Goal: Task Accomplishment & Management: Use online tool/utility

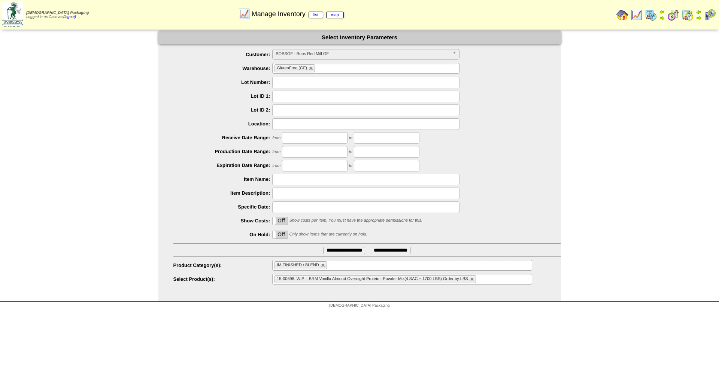
click at [650, 16] on img at bounding box center [651, 15] width 12 height 12
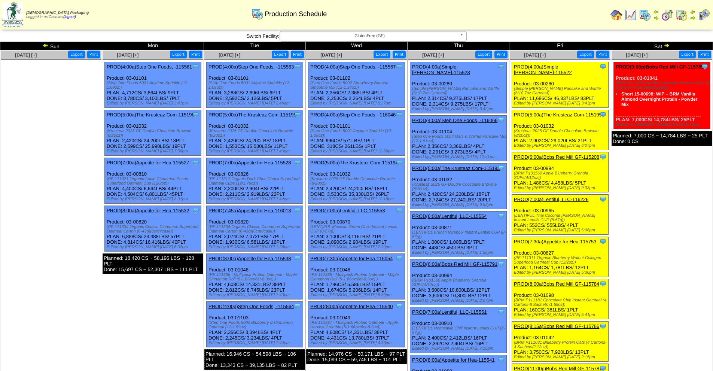
click at [670, 15] on img at bounding box center [668, 15] width 12 height 12
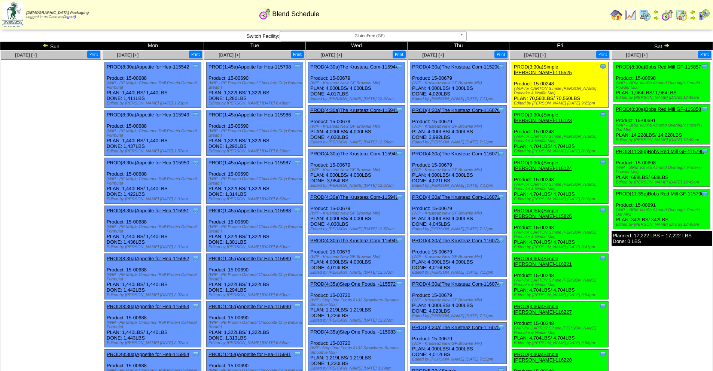
click at [383, 32] on div "Zoroco Packaging Logged in as Caceves (logout) Print All" at bounding box center [356, 16] width 713 height 33
click at [462, 35] on b at bounding box center [463, 36] width 7 height 10
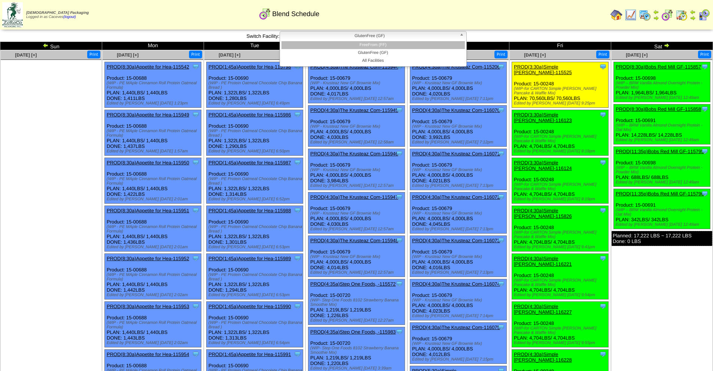
click at [386, 45] on li "FreeFrom (FF)" at bounding box center [373, 45] width 183 height 8
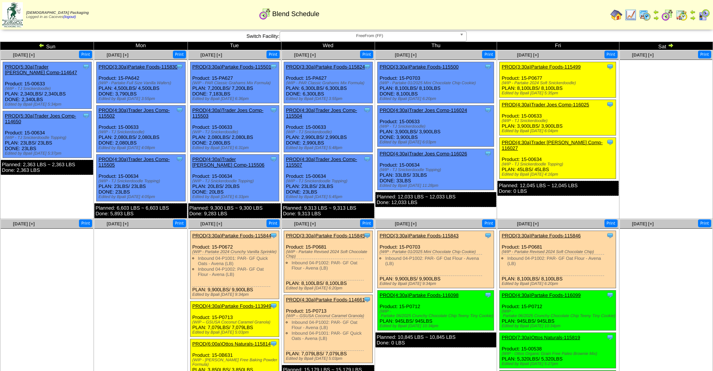
click at [669, 48] on img at bounding box center [671, 45] width 6 height 6
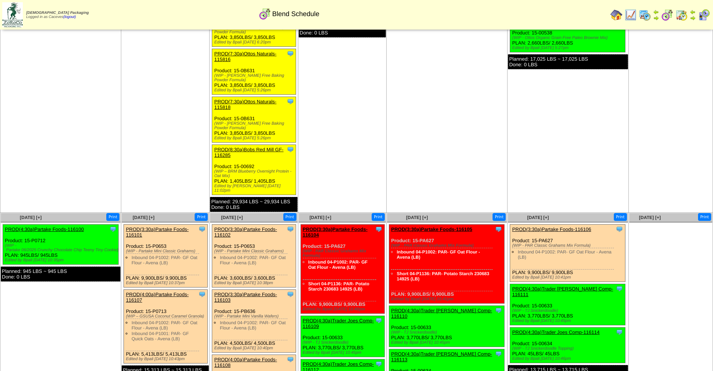
scroll to position [187, 0]
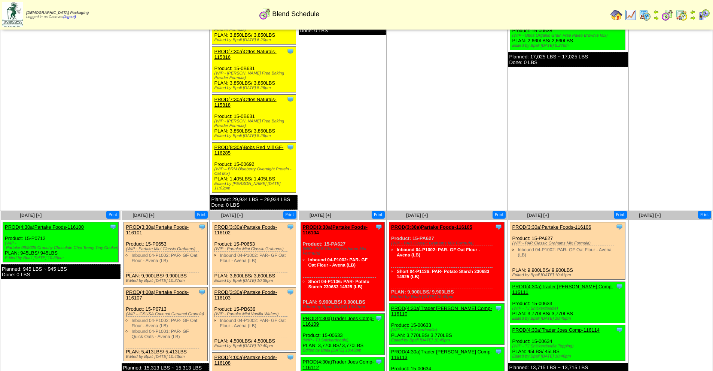
click at [269, 145] on link "PROD(8:30a)Bobs Red Mill GF-116285" at bounding box center [248, 150] width 69 height 11
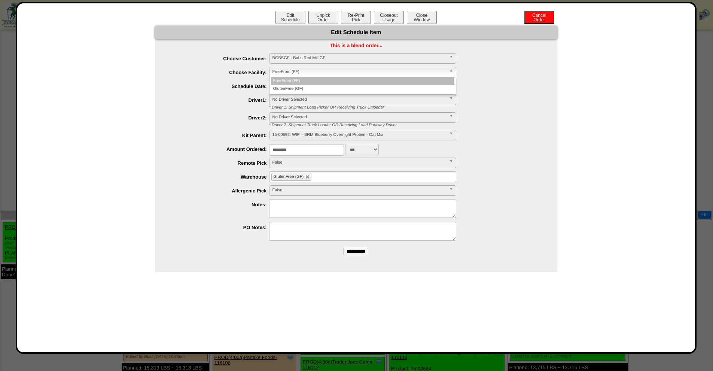
click at [305, 71] on span "FreeFrom (FF)" at bounding box center [360, 71] width 174 height 9
click at [304, 89] on li "GlutenFree (GF)" at bounding box center [362, 89] width 183 height 8
type input "**********"
click at [355, 253] on input "**********" at bounding box center [356, 251] width 25 height 7
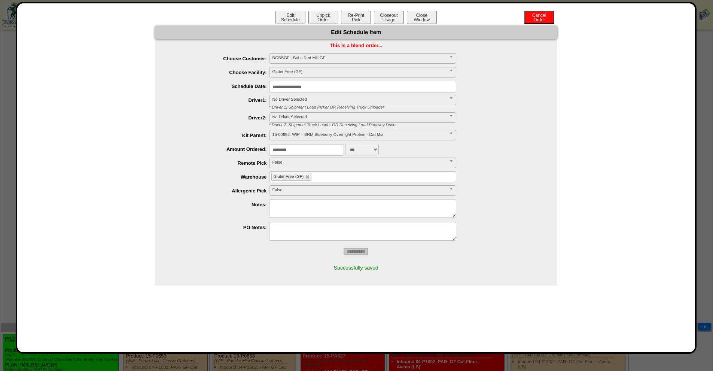
scroll to position [75, 0]
click at [422, 18] on button "Close Window" at bounding box center [422, 17] width 30 height 13
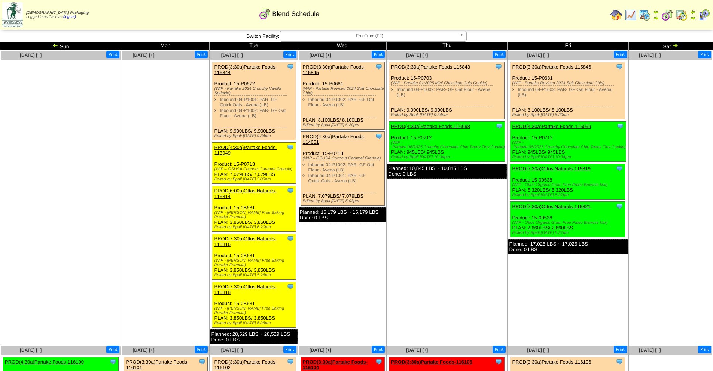
click at [382, 35] on span "FreeFrom (FF)" at bounding box center [370, 35] width 174 height 9
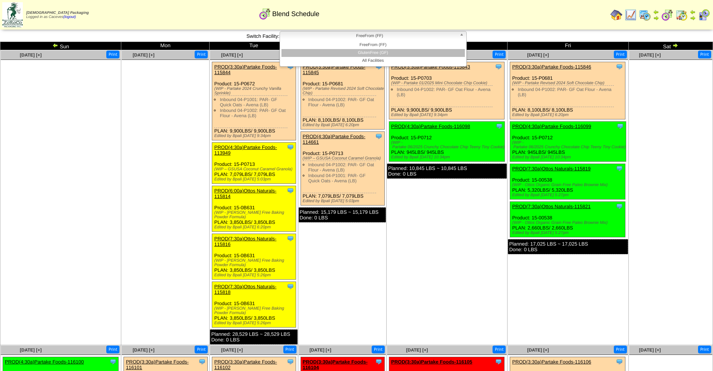
click at [373, 52] on li "GlutenFree (GF)" at bounding box center [373, 53] width 183 height 8
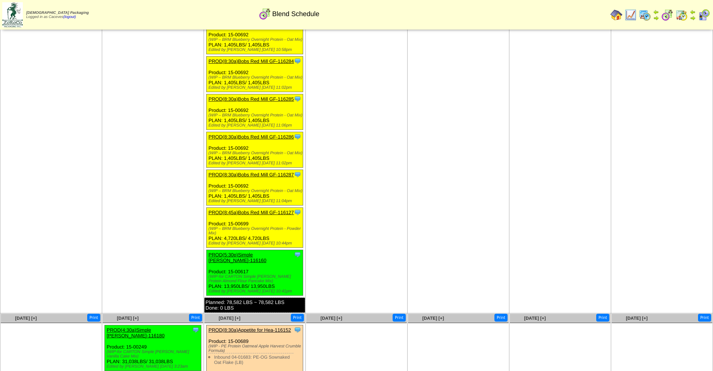
scroll to position [1123, 0]
